Goal: Information Seeking & Learning: Learn about a topic

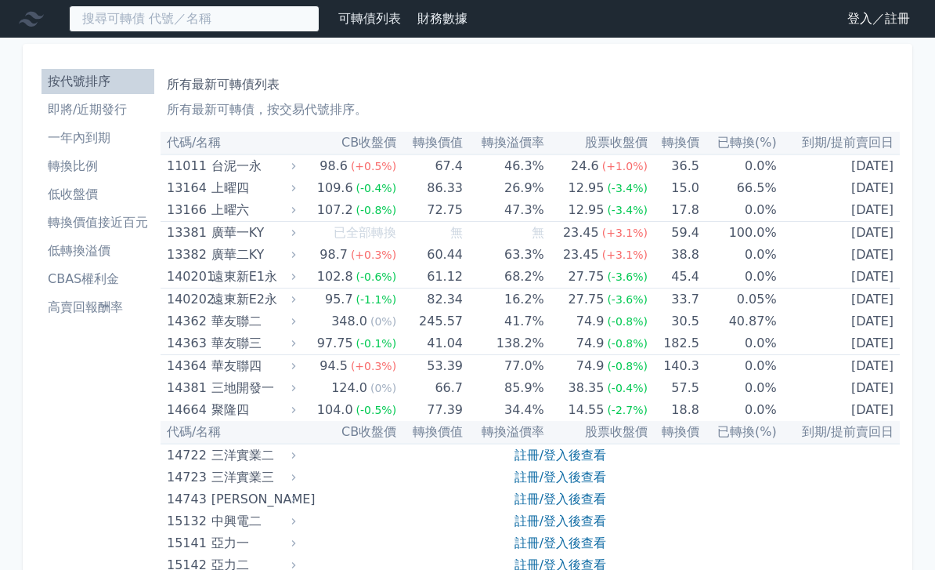
click at [256, 26] on input at bounding box center [194, 18] width 251 height 27
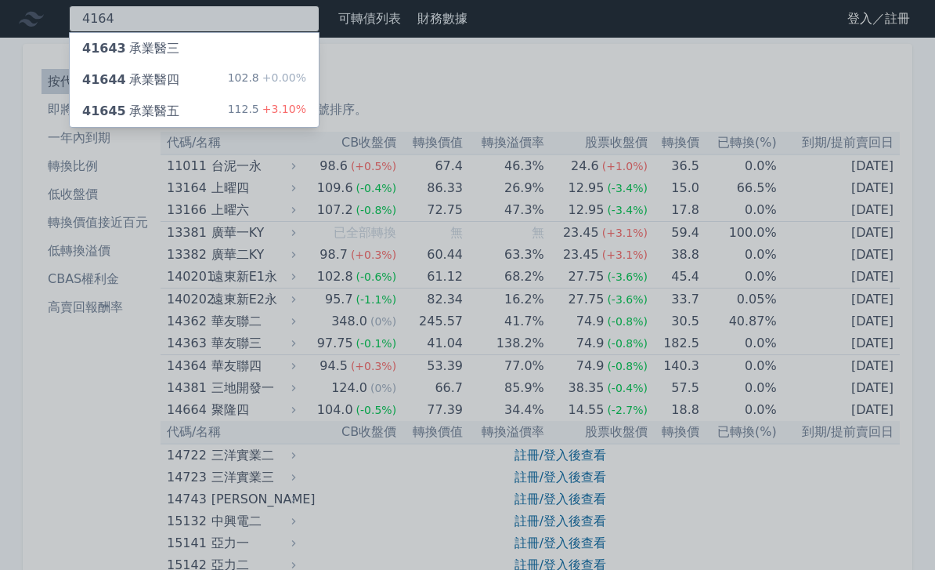
type input "4164"
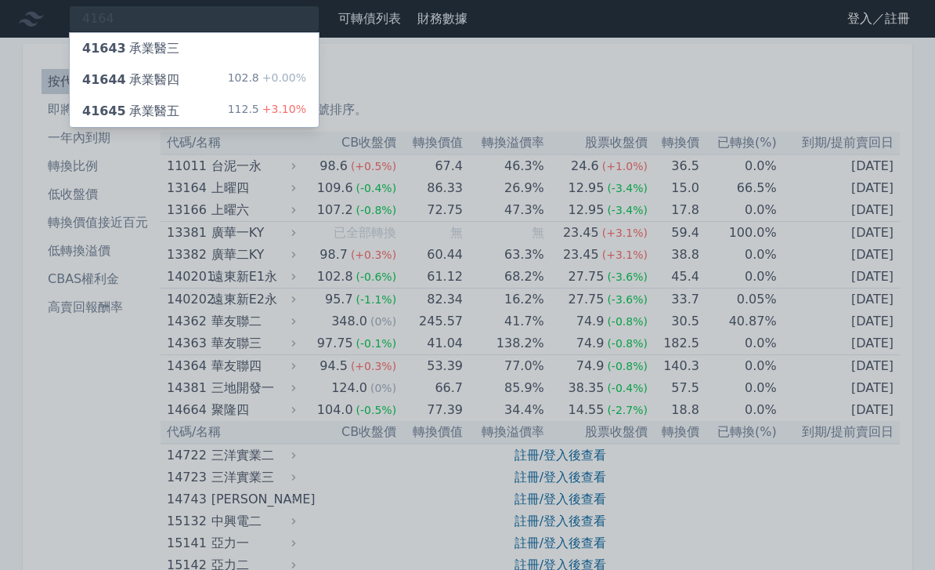
click at [294, 70] on div "41644 承業醫四 102.8 +0.00%" at bounding box center [194, 79] width 249 height 31
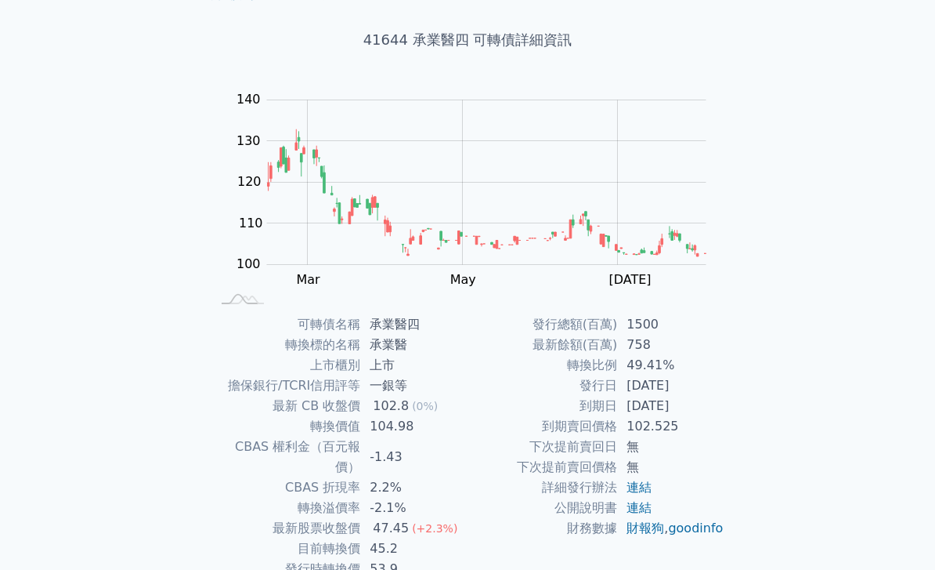
scroll to position [77, 0]
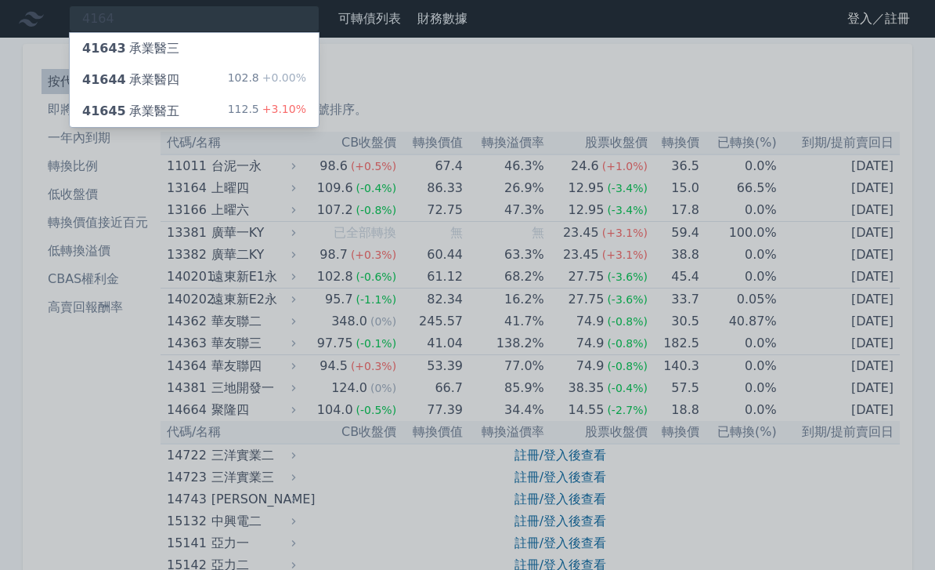
click at [131, 107] on div "41645 承業醫五" at bounding box center [130, 111] width 97 height 19
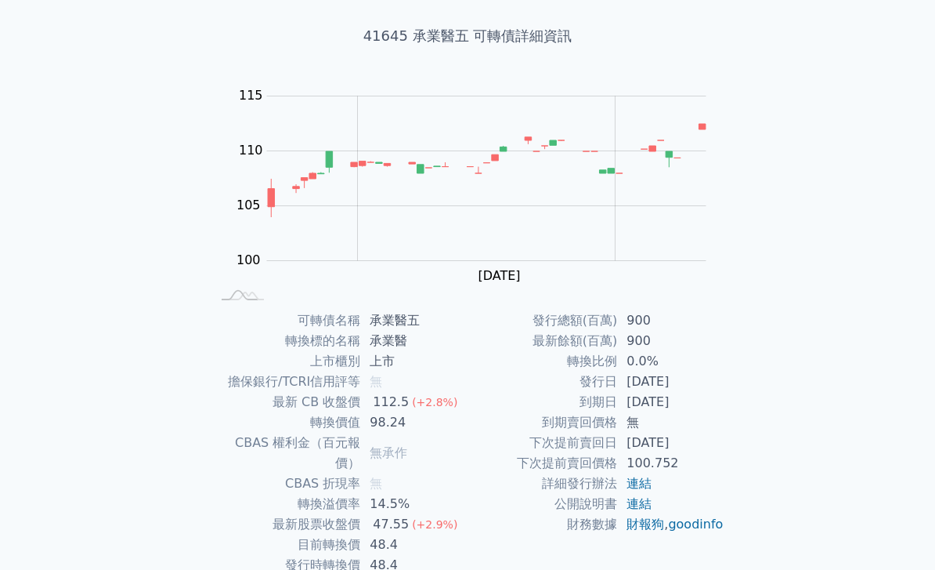
scroll to position [81, 0]
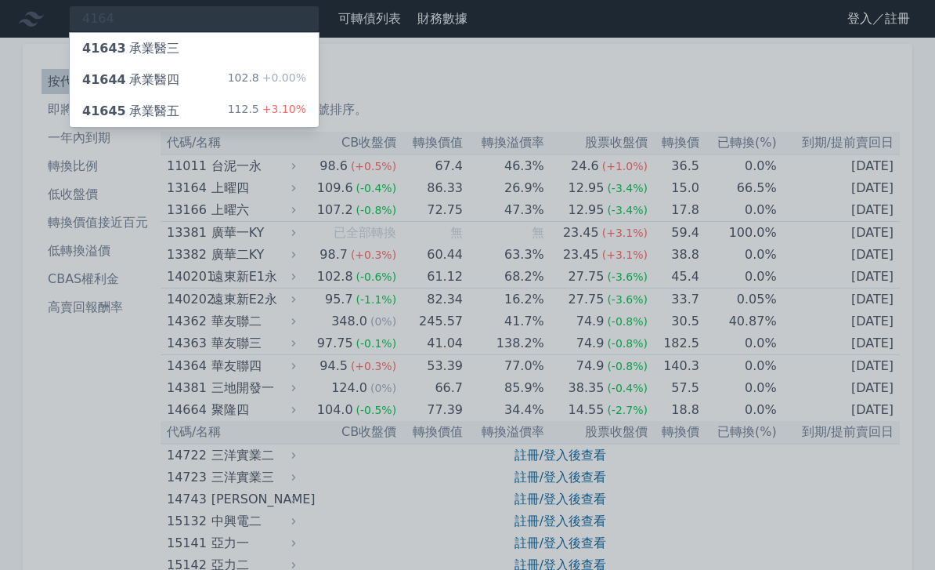
click at [114, 425] on div at bounding box center [467, 285] width 935 height 570
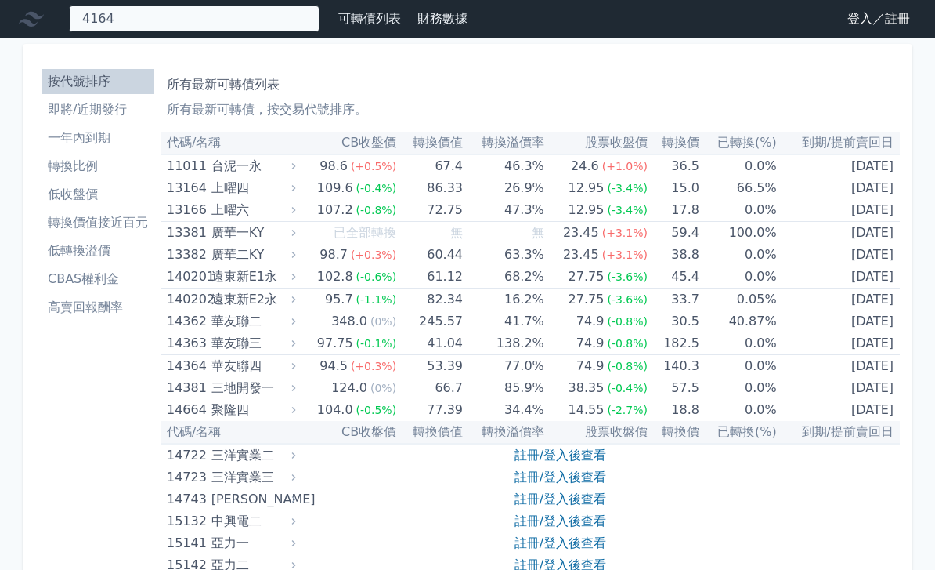
click at [285, 27] on div "4164 41643 承業醫三 41644 承業醫四 102.8 +0.00% 41645 承業醫五 112.5 +3.10%" at bounding box center [194, 18] width 251 height 27
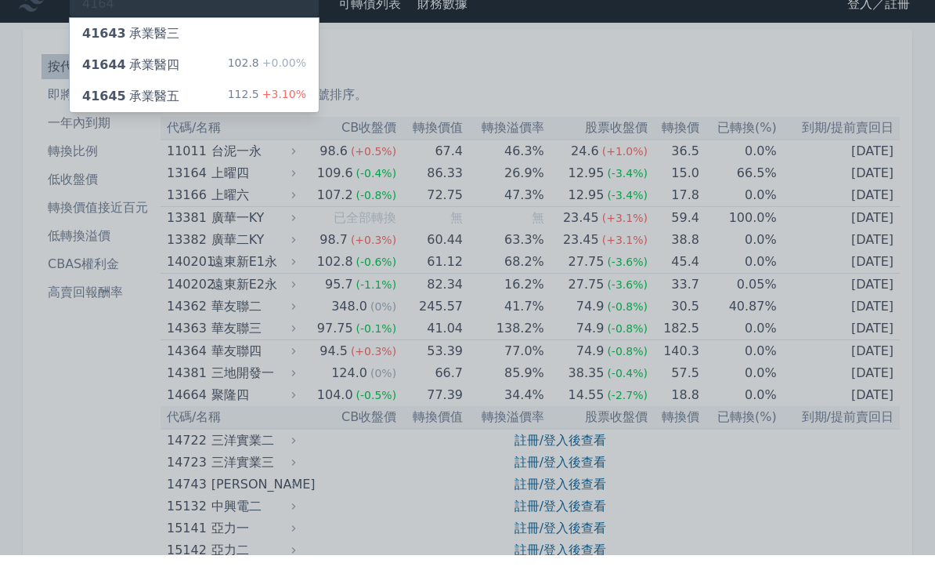
scroll to position [15, 0]
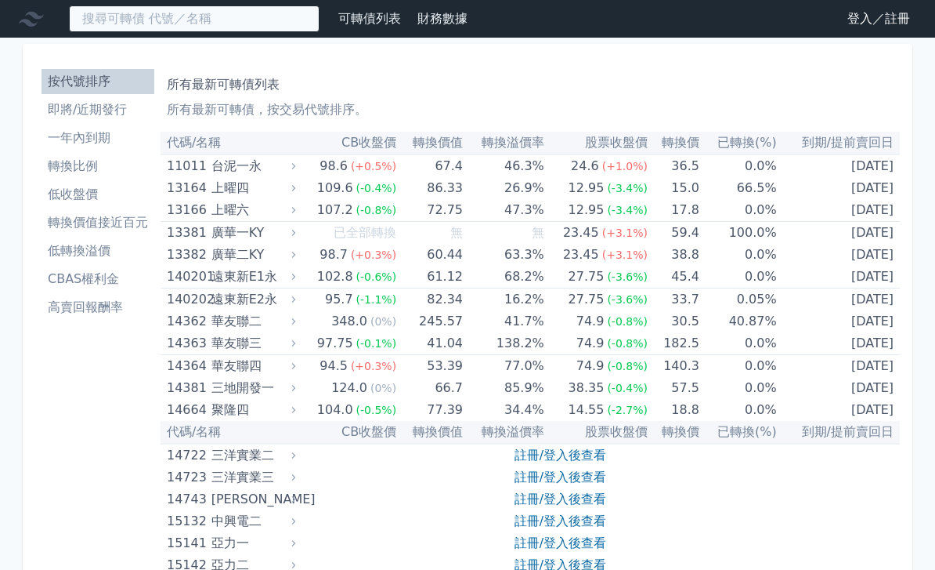
click at [271, 19] on input at bounding box center [194, 18] width 251 height 27
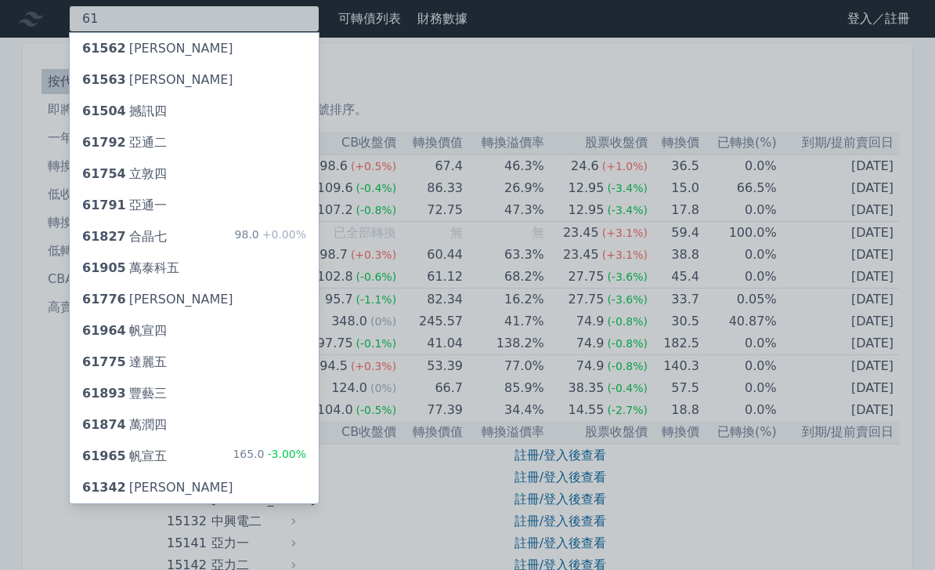
type input "6"
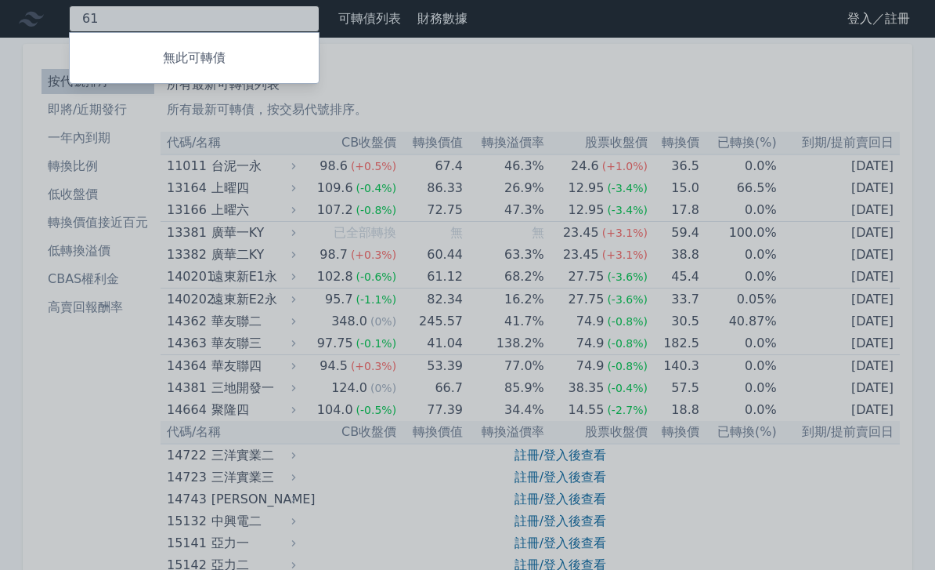
type input "6"
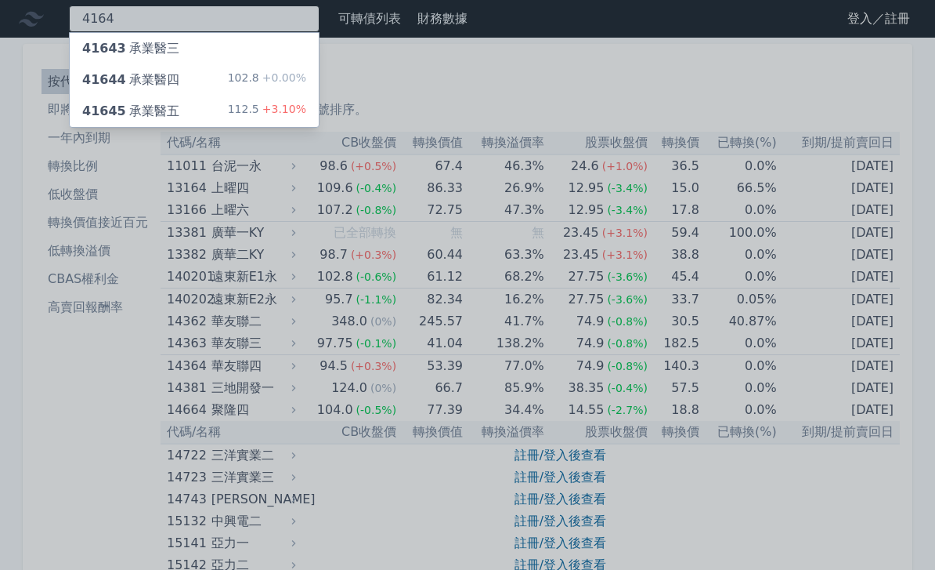
type input "4164"
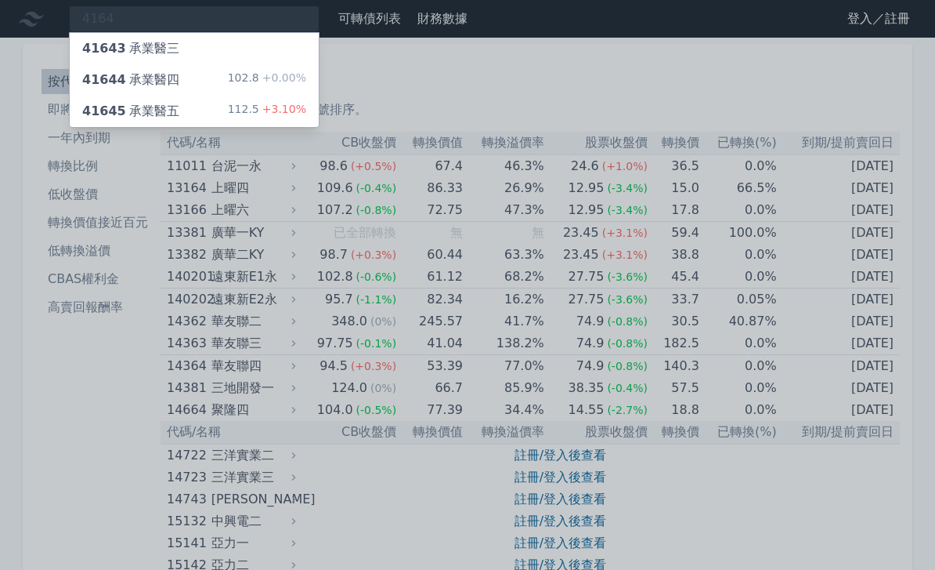
click at [280, 110] on span "+3.10%" at bounding box center [282, 109] width 47 height 13
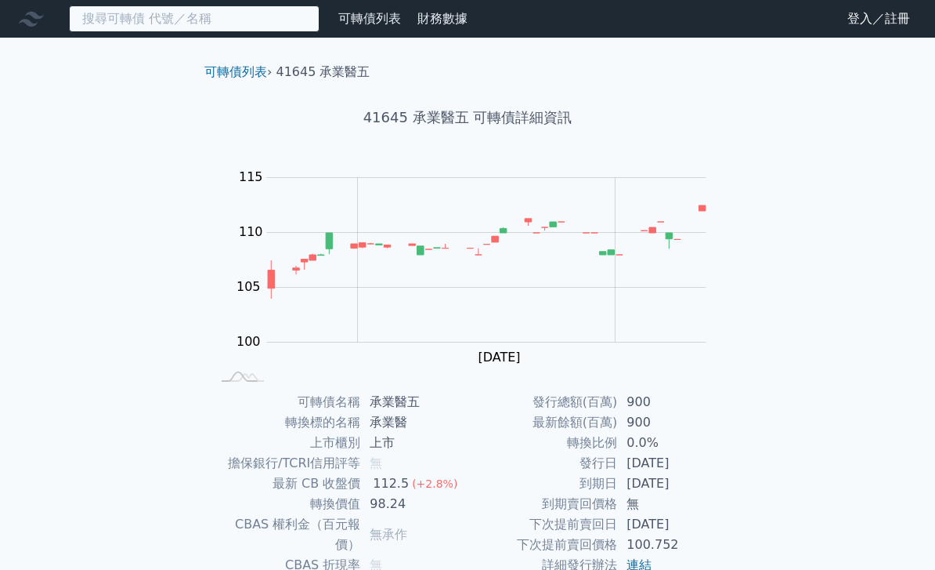
click at [269, 28] on input at bounding box center [194, 18] width 251 height 27
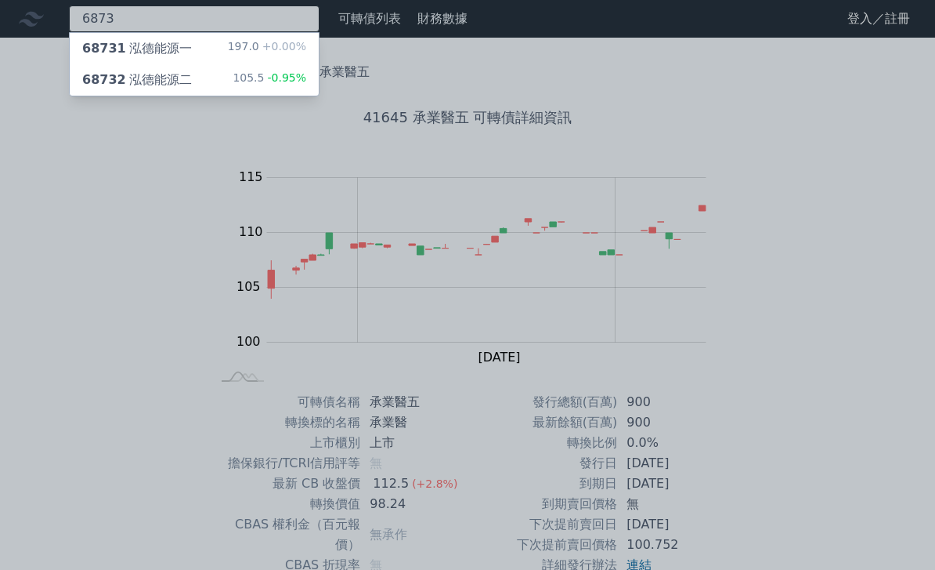
type input "6873"
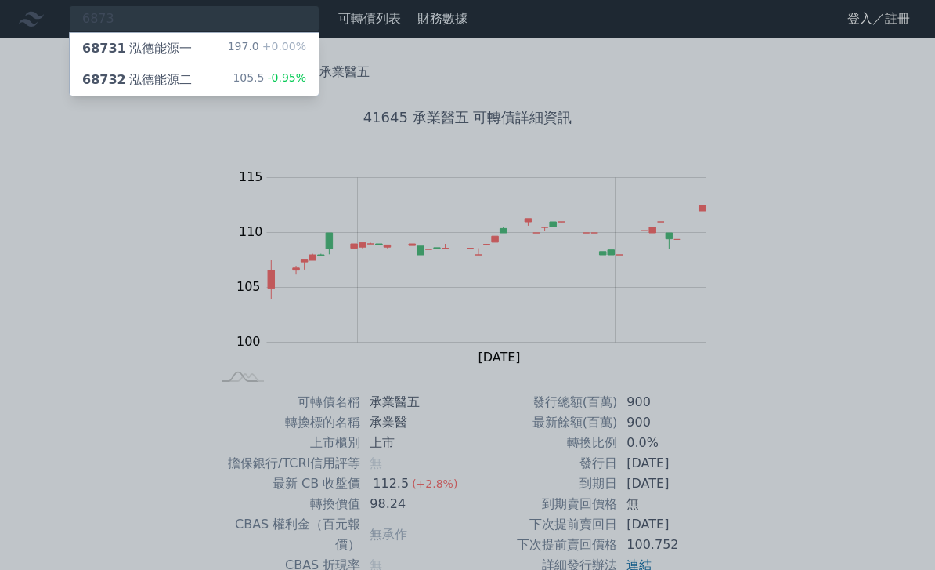
click at [256, 87] on div "105.5 -0.95%" at bounding box center [270, 80] width 74 height 19
